Goal: Information Seeking & Learning: Learn about a topic

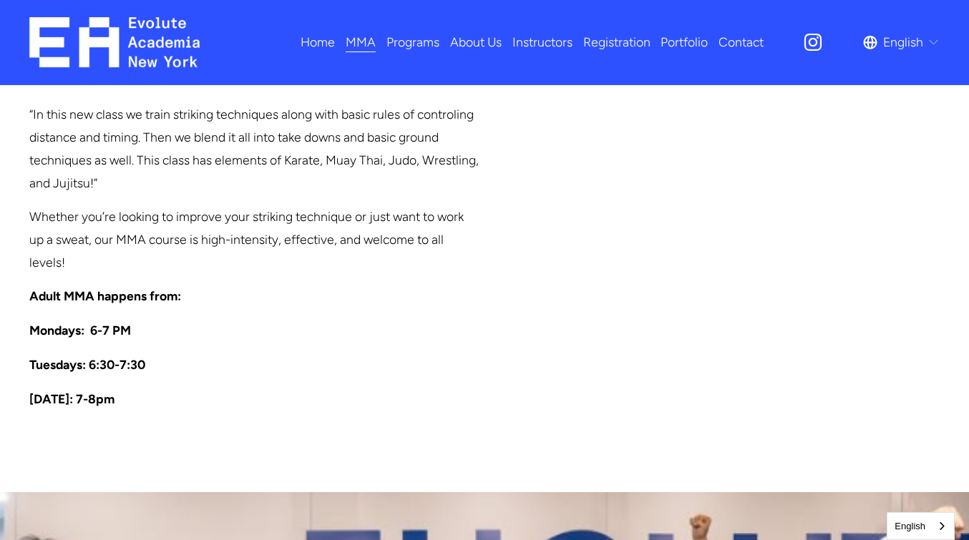
scroll to position [1242, 0]
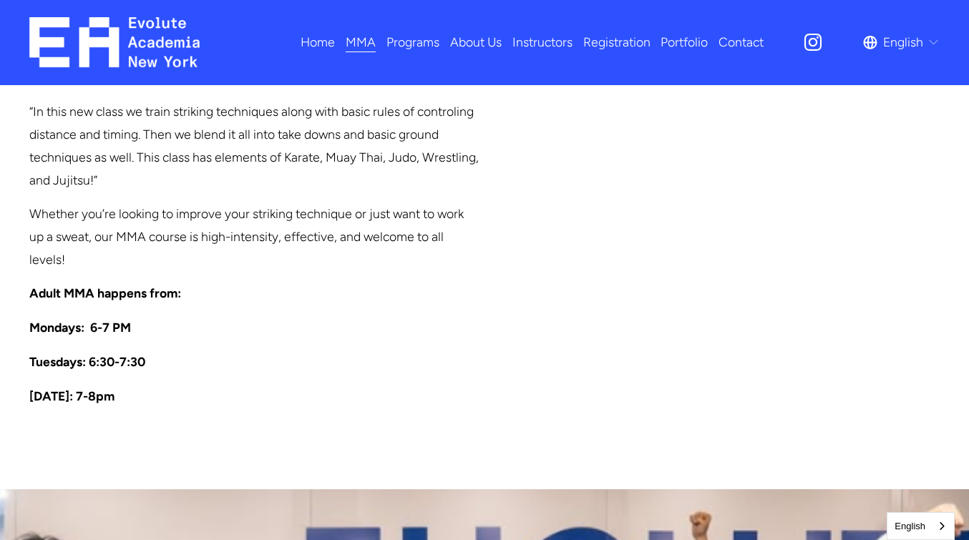
click at [409, 47] on span "Programs" at bounding box center [412, 42] width 53 height 23
click at [0, 0] on span "Fitness" at bounding box center [0, 0] width 0 height 0
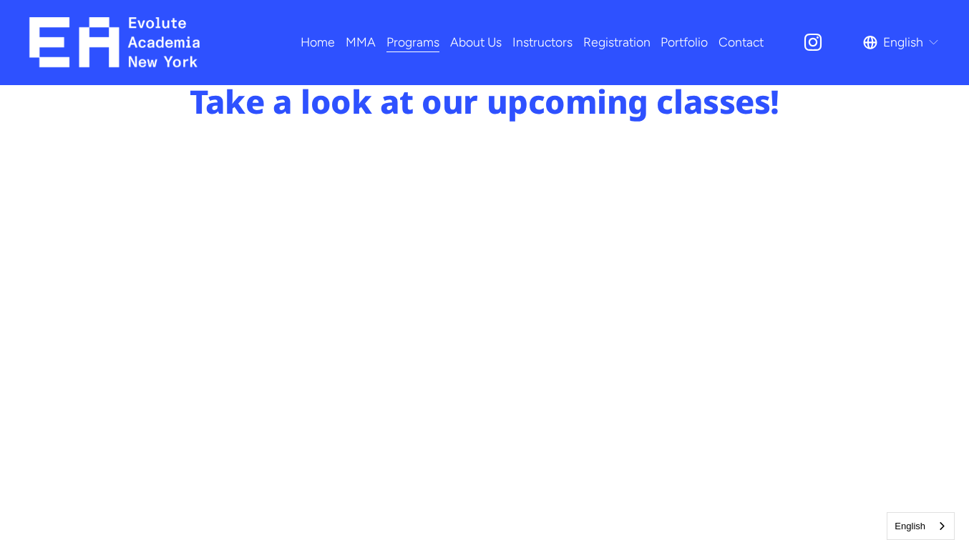
scroll to position [801, 0]
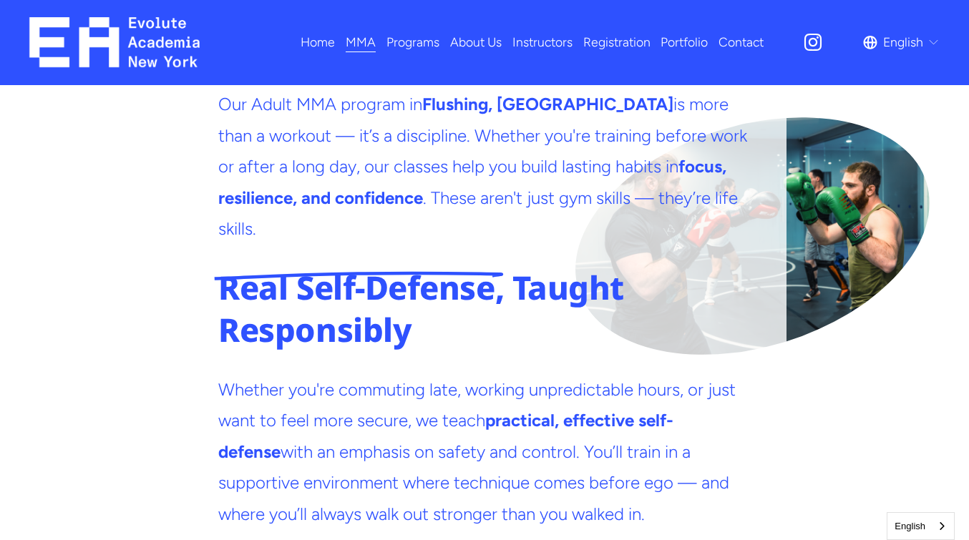
scroll to position [2623, 0]
